Goal: Transaction & Acquisition: Purchase product/service

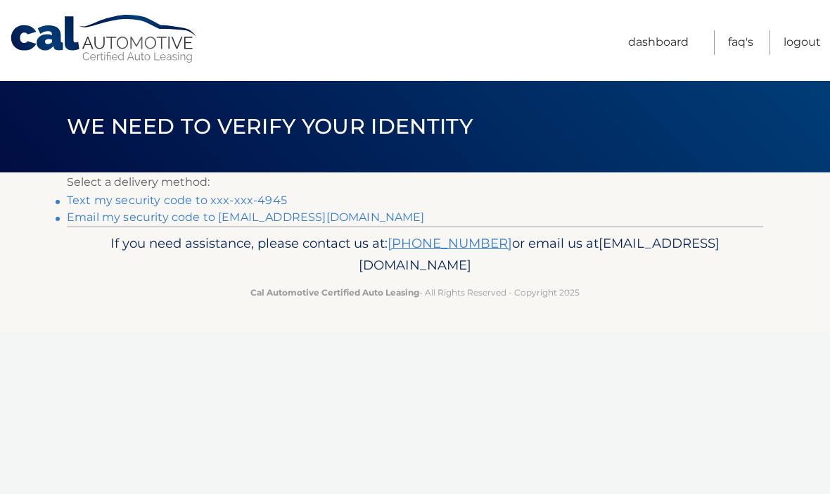
click at [169, 200] on link "Text my security code to xxx-xxx-4945" at bounding box center [177, 199] width 220 height 13
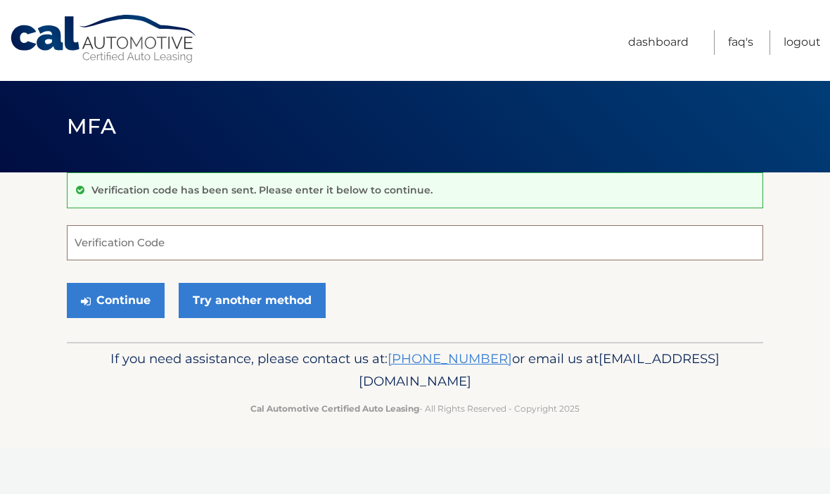
click at [115, 241] on input "Verification Code" at bounding box center [415, 242] width 696 height 35
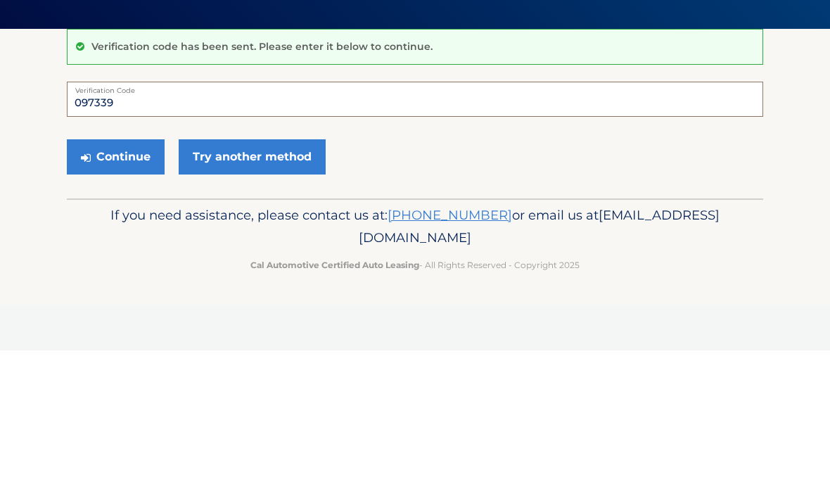
type input "097339"
click at [105, 283] on button "Continue" at bounding box center [116, 300] width 98 height 35
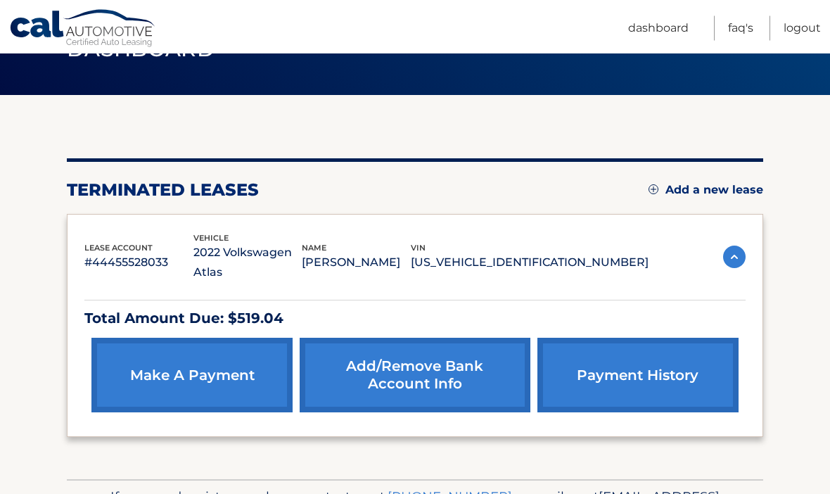
scroll to position [81, 0]
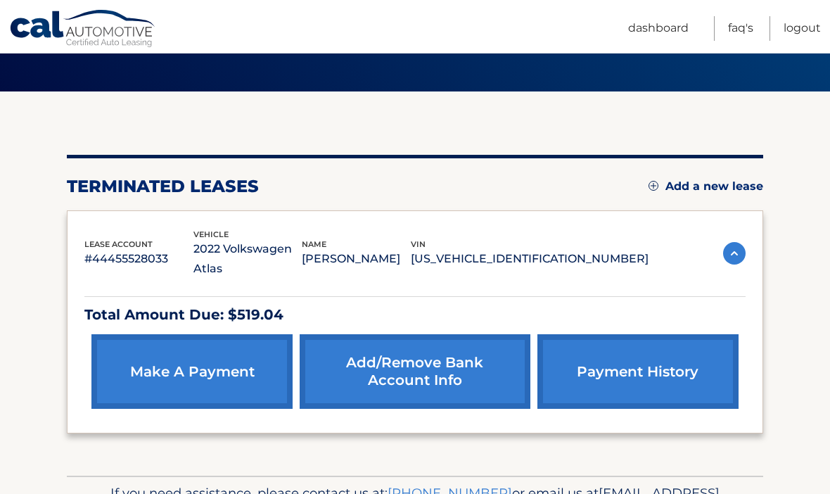
click at [138, 347] on link "make a payment" at bounding box center [191, 371] width 201 height 75
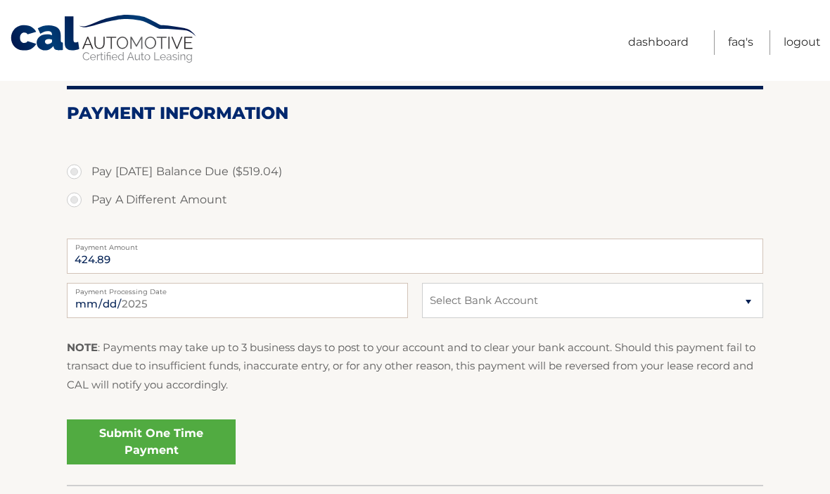
scroll to position [138, 0]
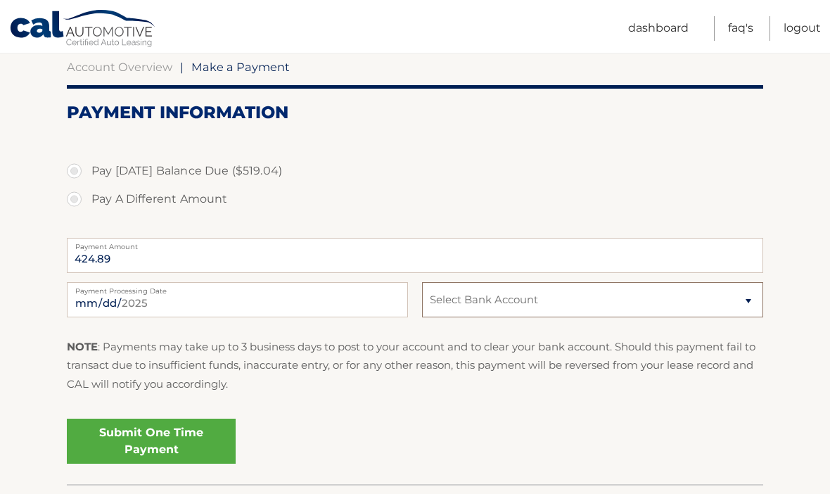
click at [470, 301] on select "Select Bank Account Savings WELLS FARGO BANK *****3595 Checking WELLS FARGO BAN…" at bounding box center [592, 299] width 341 height 35
select select "MGQ4MDIwMTItZWQ1MS00YmJkLWEwYjUtZTA2ZTYyNDVmOTYz"
click at [130, 262] on input "424.89" at bounding box center [415, 255] width 696 height 35
click at [181, 266] on input "424.89" at bounding box center [415, 255] width 696 height 35
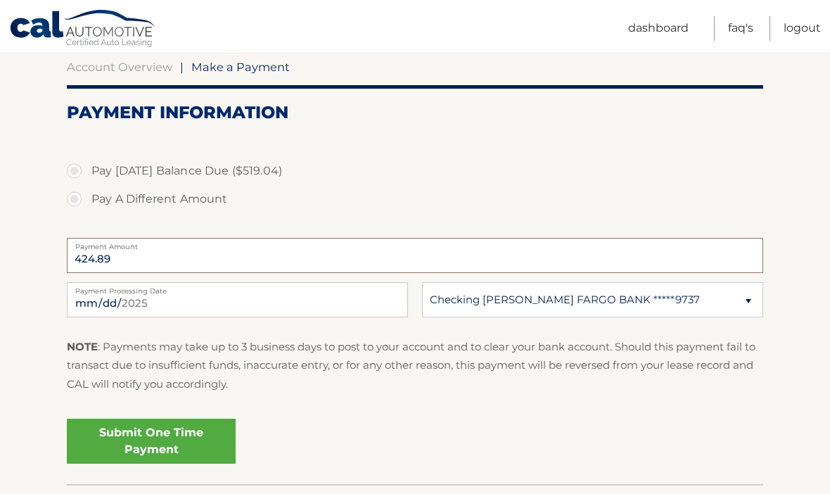
click at [186, 258] on input "424.89" at bounding box center [415, 255] width 696 height 35
click at [183, 268] on input "424.89" at bounding box center [415, 255] width 696 height 35
click at [181, 262] on input "424.89" at bounding box center [415, 255] width 696 height 35
click at [186, 269] on input "424.89" at bounding box center [415, 255] width 696 height 35
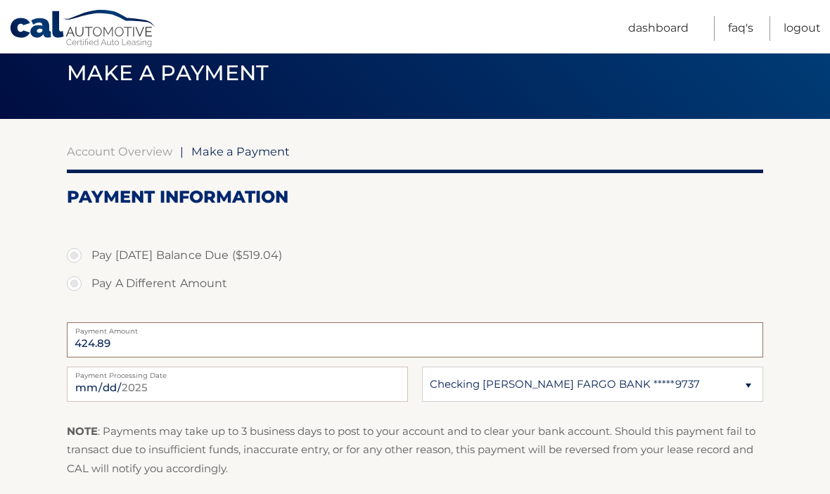
scroll to position [0, 0]
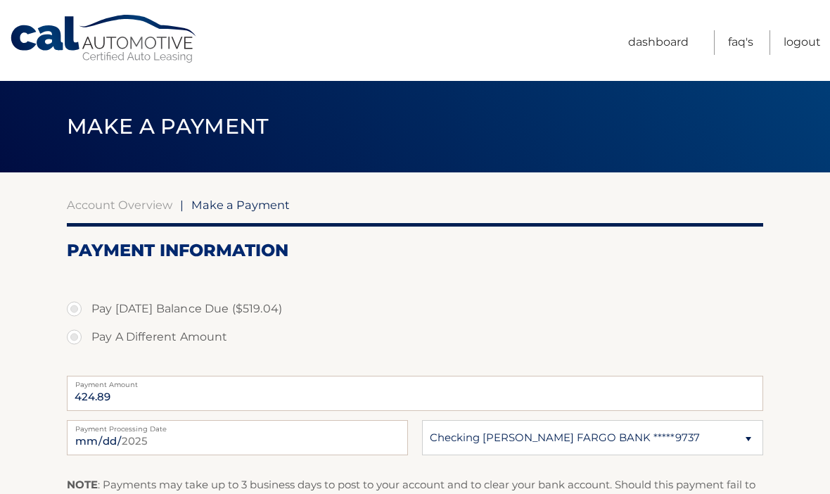
click at [226, 198] on span "Make a Payment" at bounding box center [240, 205] width 98 height 14
click at [245, 212] on section "Account Overview | Make a Payment Payment Information Pay Today's Balance Due (…" at bounding box center [415, 410] width 696 height 424
click at [800, 43] on link "Logout" at bounding box center [801, 42] width 37 height 25
